Goal: Task Accomplishment & Management: Manage account settings

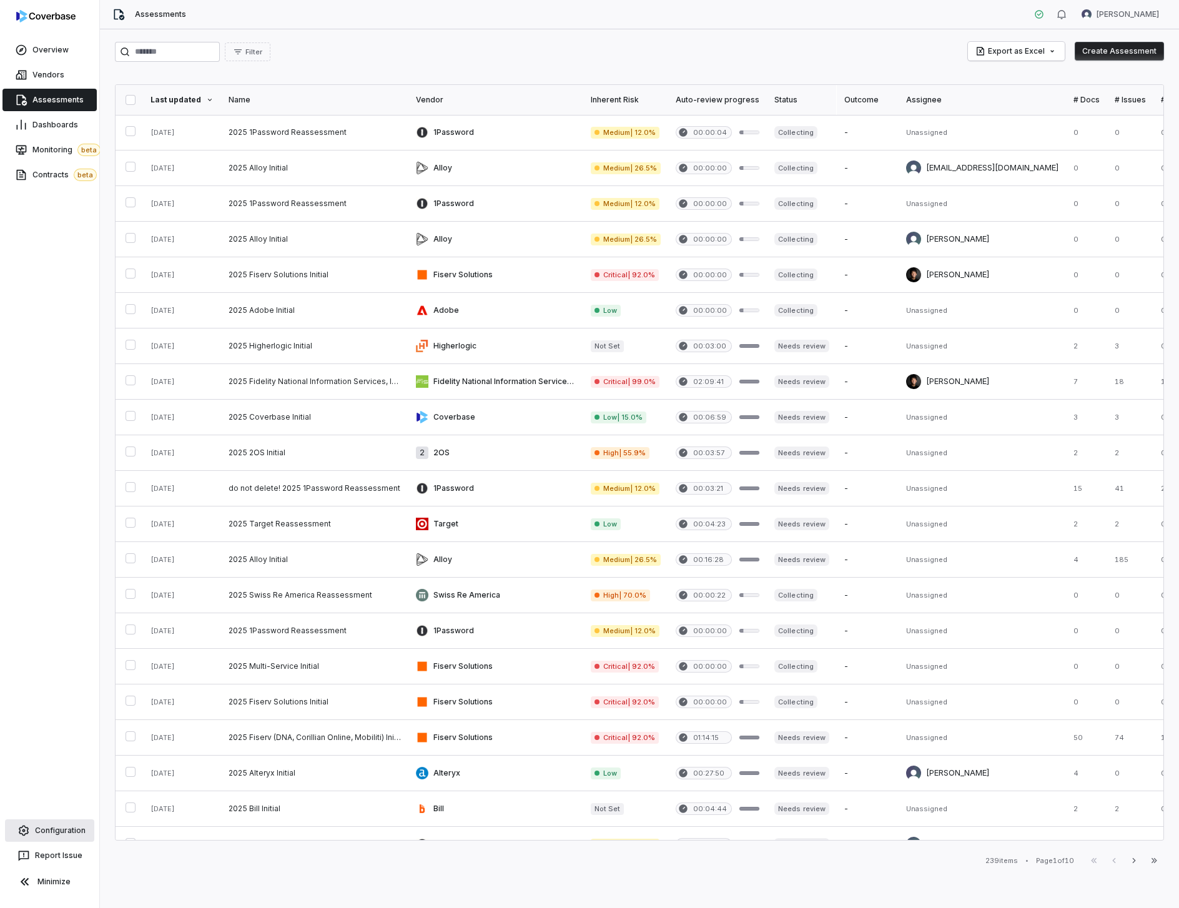
drag, startPoint x: 16, startPoint y: 839, endPoint x: 22, endPoint y: 838, distance: 6.4
click at [16, 839] on link "Configuration" at bounding box center [49, 830] width 89 height 22
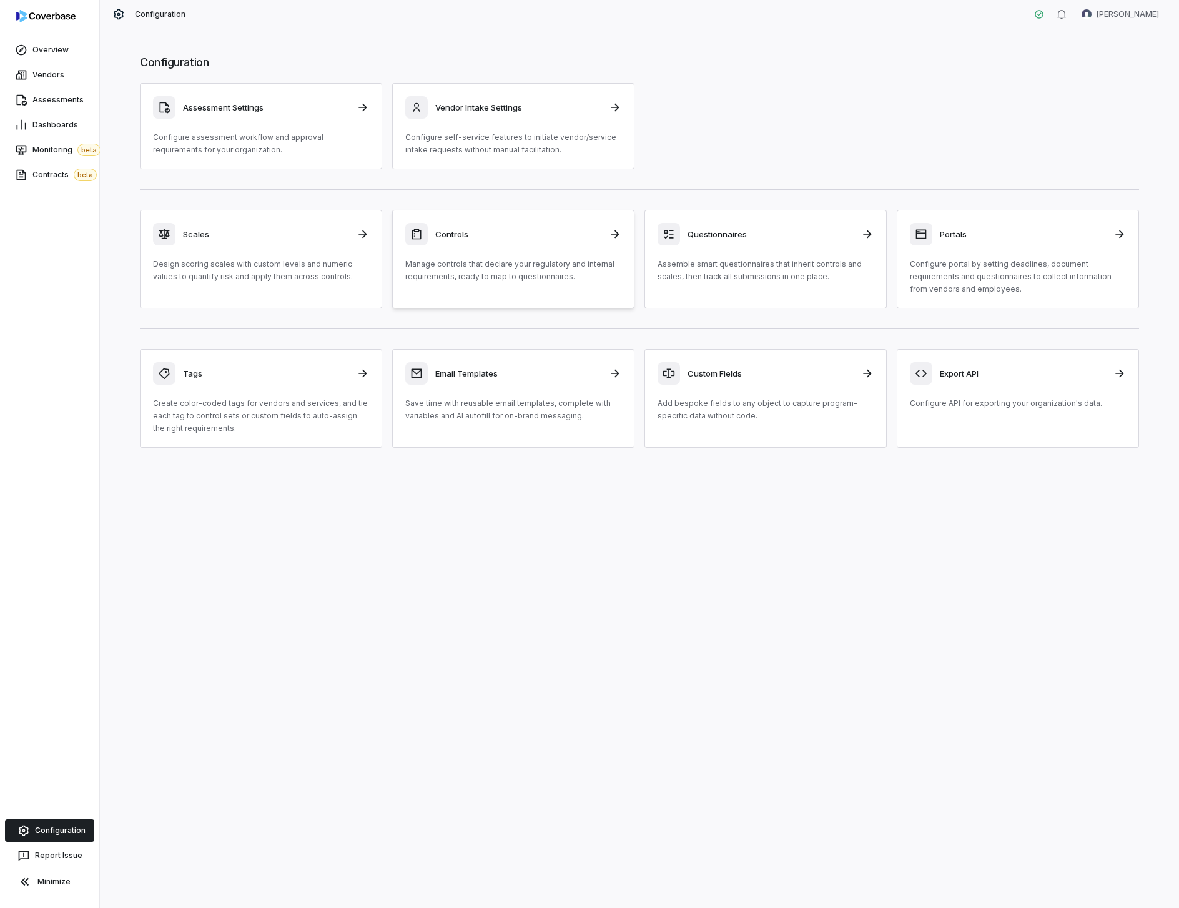
click at [524, 284] on link "Controls Manage controls that declare your regulatory and internal requirements…" at bounding box center [513, 259] width 242 height 99
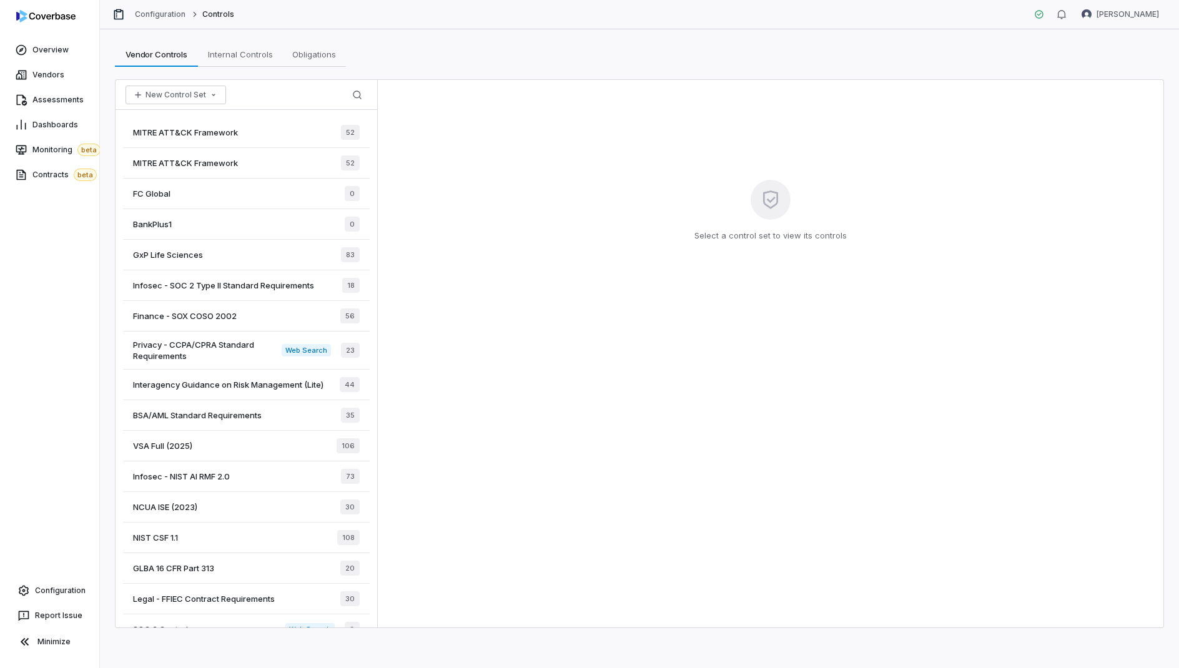
click at [209, 186] on div "FC Global 0" at bounding box center [246, 194] width 247 height 31
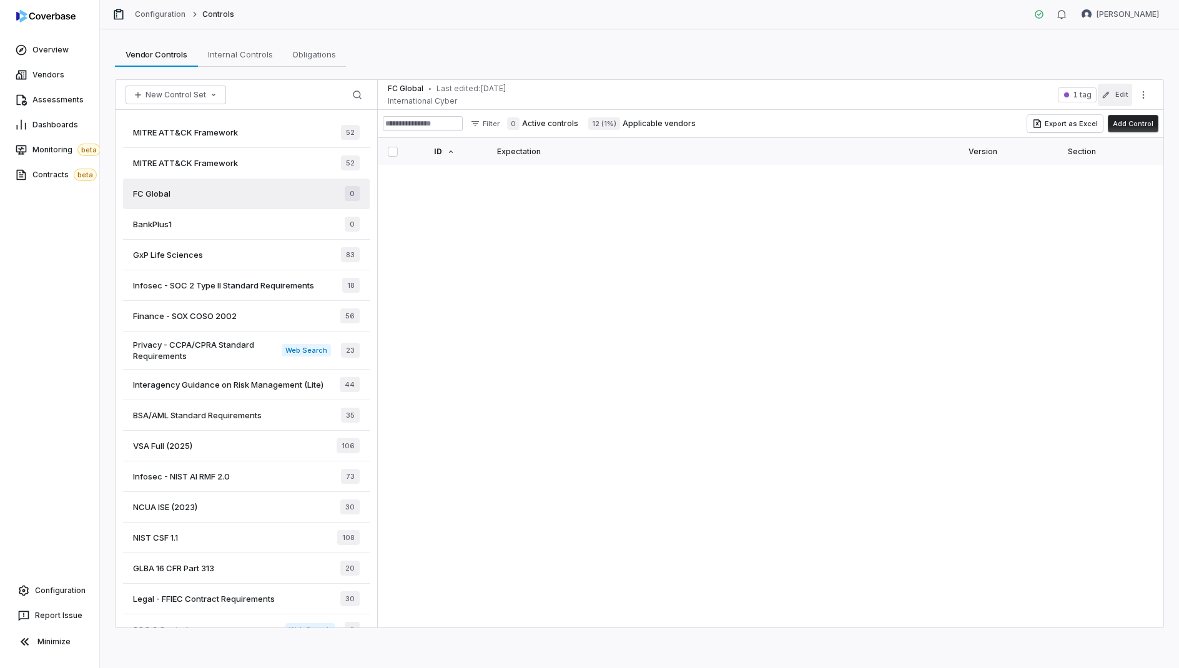
click at [1125, 91] on button "Edit" at bounding box center [1115, 95] width 34 height 22
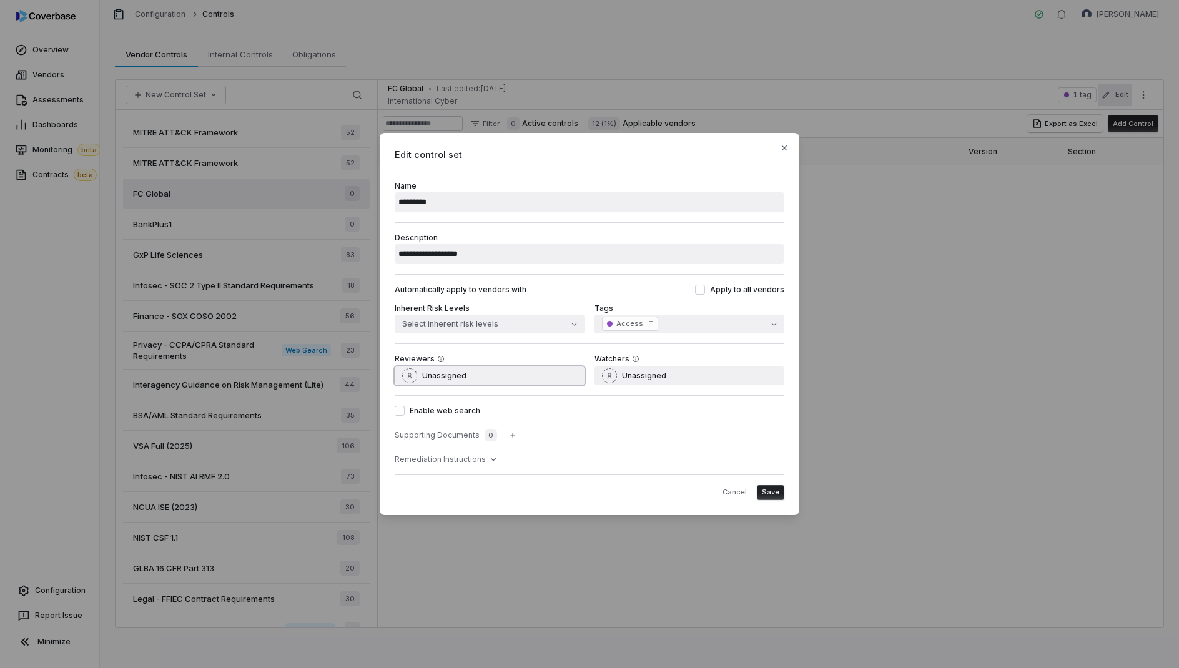
click at [450, 372] on span "Unassigned" at bounding box center [444, 376] width 44 height 10
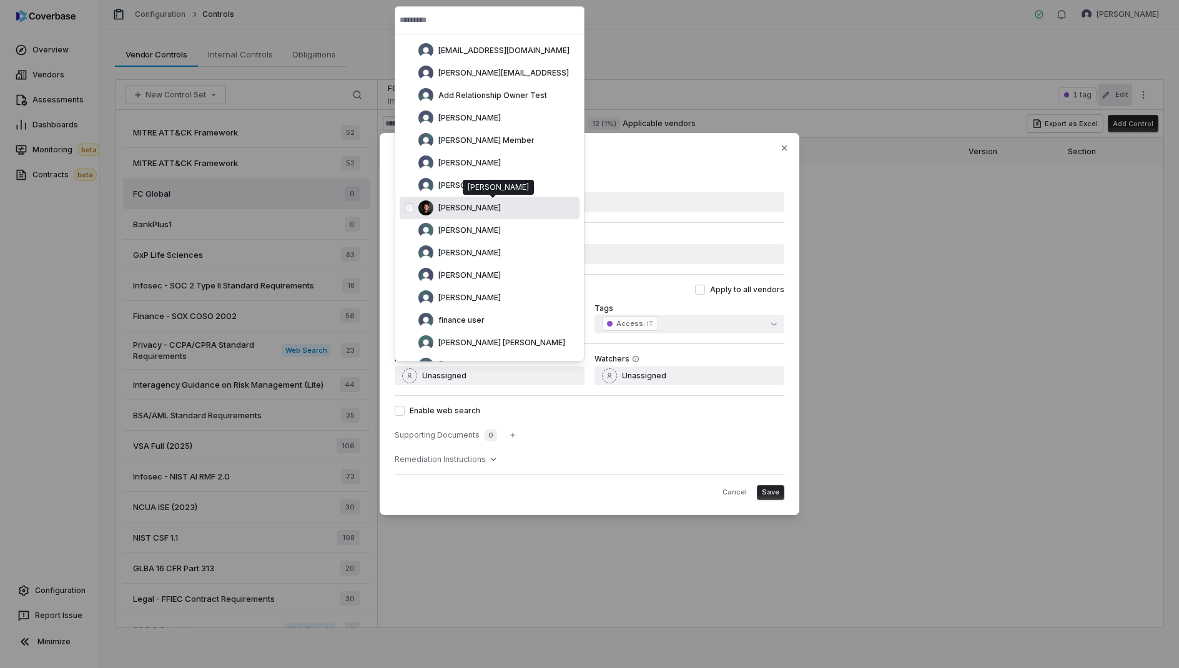
click at [470, 197] on div "[PERSON_NAME]" at bounding box center [490, 208] width 180 height 22
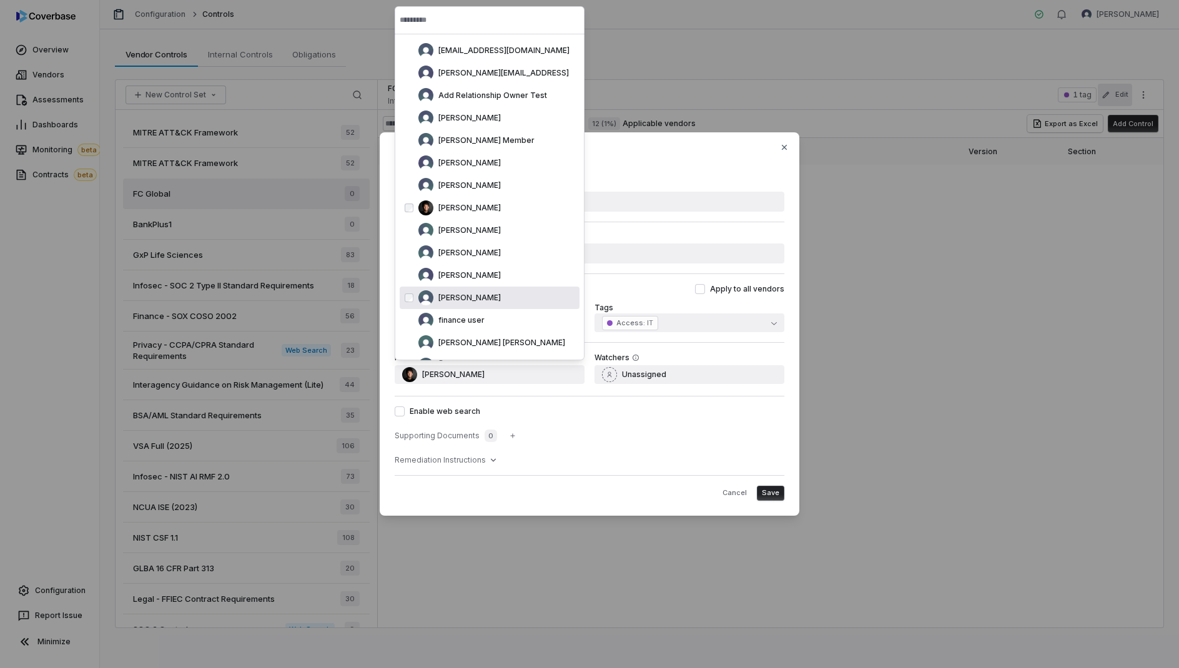
click at [774, 505] on div "**********" at bounding box center [590, 323] width 420 height 383
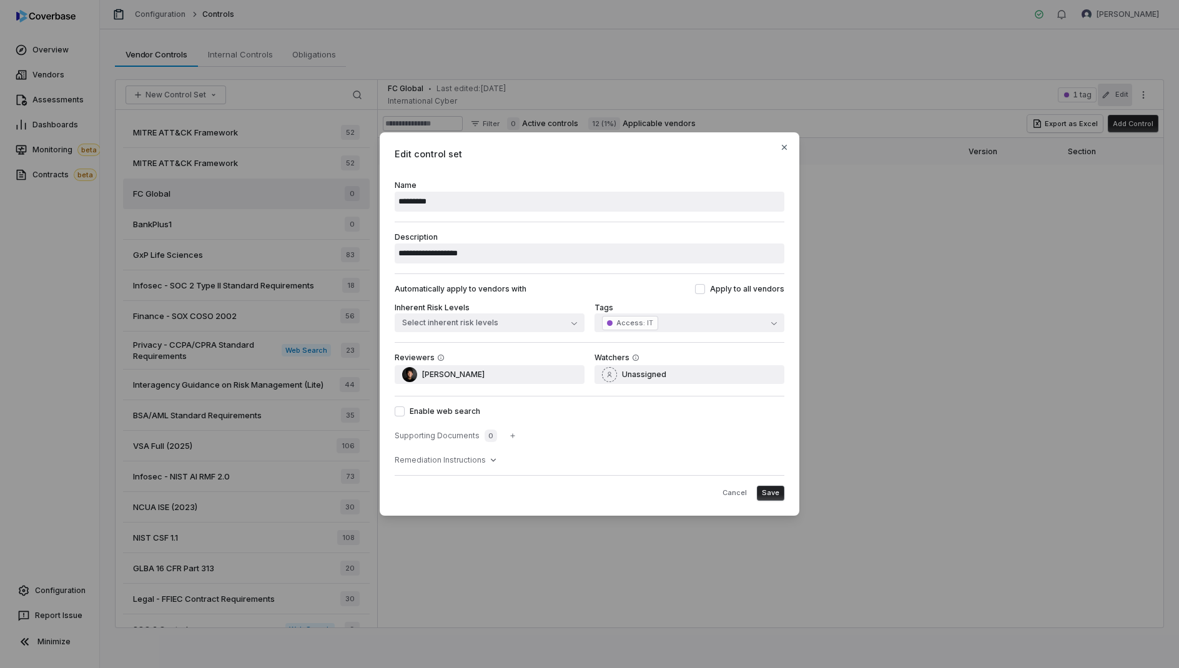
click at [786, 483] on div "**********" at bounding box center [590, 323] width 420 height 383
click at [775, 487] on button "Save" at bounding box center [770, 493] width 27 height 15
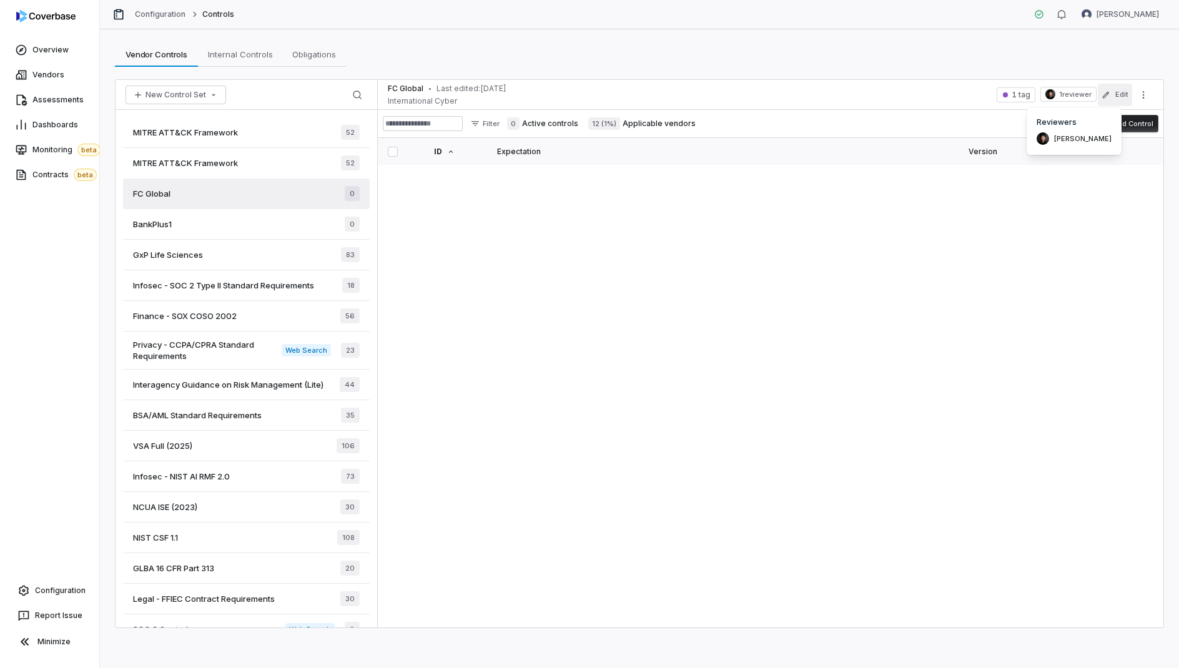
click at [1112, 98] on button "Edit" at bounding box center [1115, 95] width 34 height 22
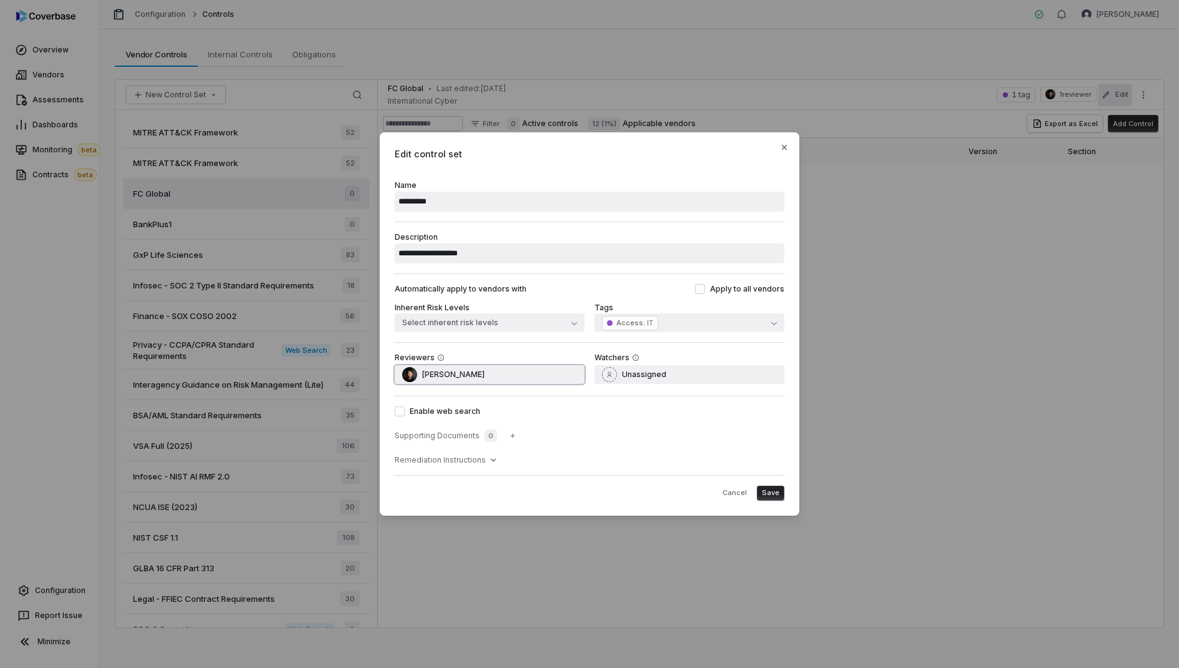
click at [488, 375] on button "[PERSON_NAME]" at bounding box center [490, 374] width 190 height 19
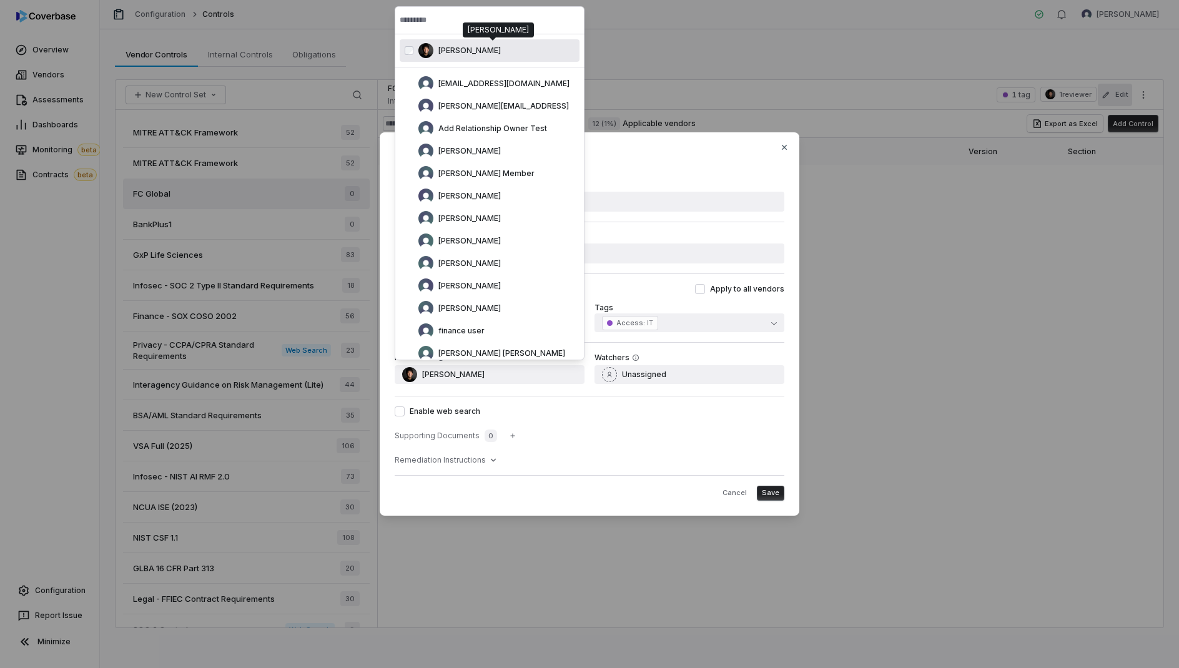
click at [453, 45] on div "[PERSON_NAME]" at bounding box center [496, 50] width 156 height 15
click at [774, 490] on span "Save" at bounding box center [770, 492] width 17 height 9
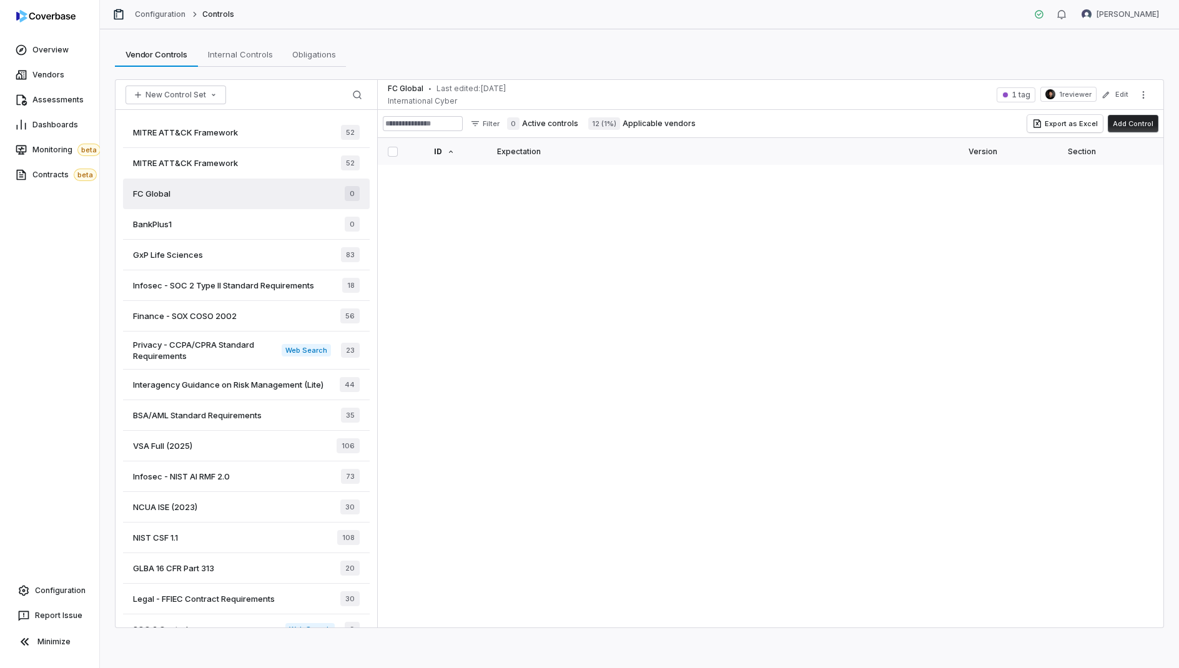
click at [967, 367] on div "FC Global • Last edited: [DATE] International Cyber 1 tag 1 reviewer Edit Filte…" at bounding box center [771, 354] width 786 height 548
